Goal: Information Seeking & Learning: Learn about a topic

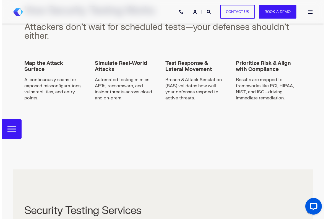
scroll to position [814, 0]
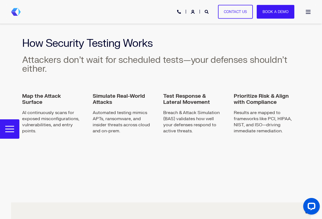
click at [309, 11] on div "Open Burger Menu" at bounding box center [308, 12] width 6 height 4
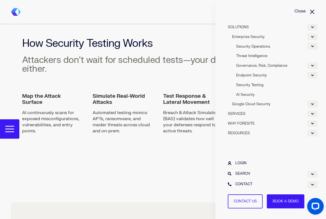
click at [311, 123] on div "Expand WHY FORESITE" at bounding box center [312, 123] width 10 height 7
click at [244, 134] on span "Why Google & Foresite" at bounding box center [252, 133] width 40 height 4
click at [237, 123] on span "WHY FORESITE" at bounding box center [241, 123] width 27 height 4
